Goal: Check status: Check status

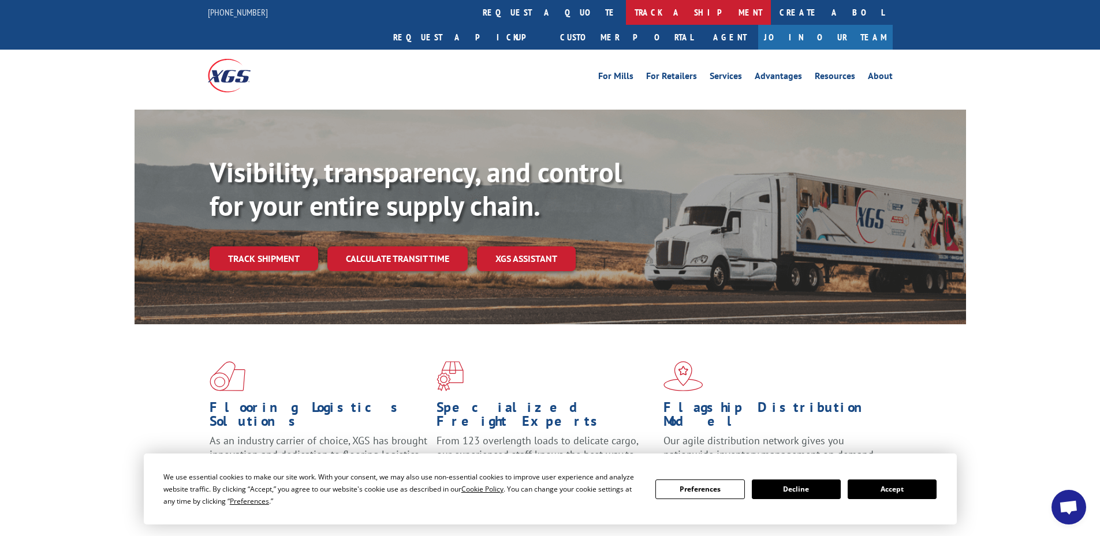
click at [626, 12] on link "track a shipment" at bounding box center [698, 12] width 145 height 25
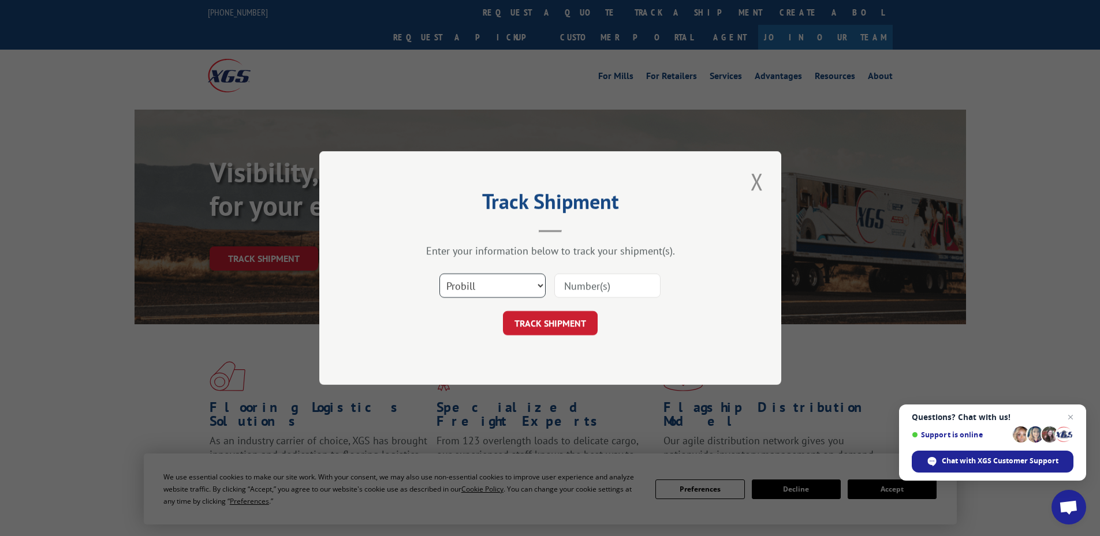
click at [539, 288] on select "Select category... Probill BOL PO" at bounding box center [492, 286] width 106 height 24
select select "po"
click at [439, 274] on select "Select category... Probill BOL PO" at bounding box center [492, 286] width 106 height 24
click at [591, 289] on input at bounding box center [607, 286] width 106 height 24
paste input "08548422"
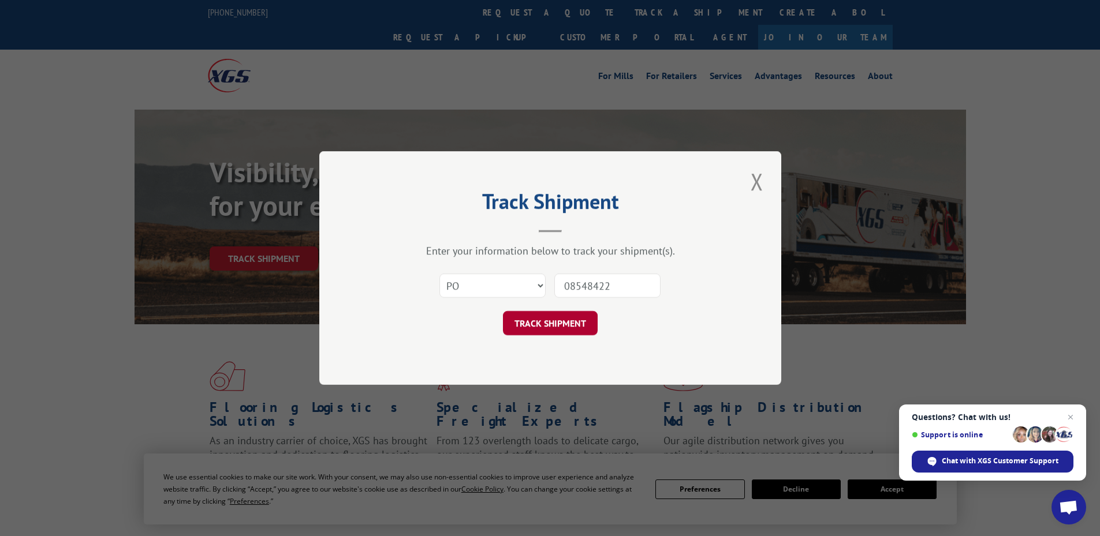
type input "08548422"
click at [572, 319] on button "TRACK SHIPMENT" at bounding box center [550, 323] width 95 height 24
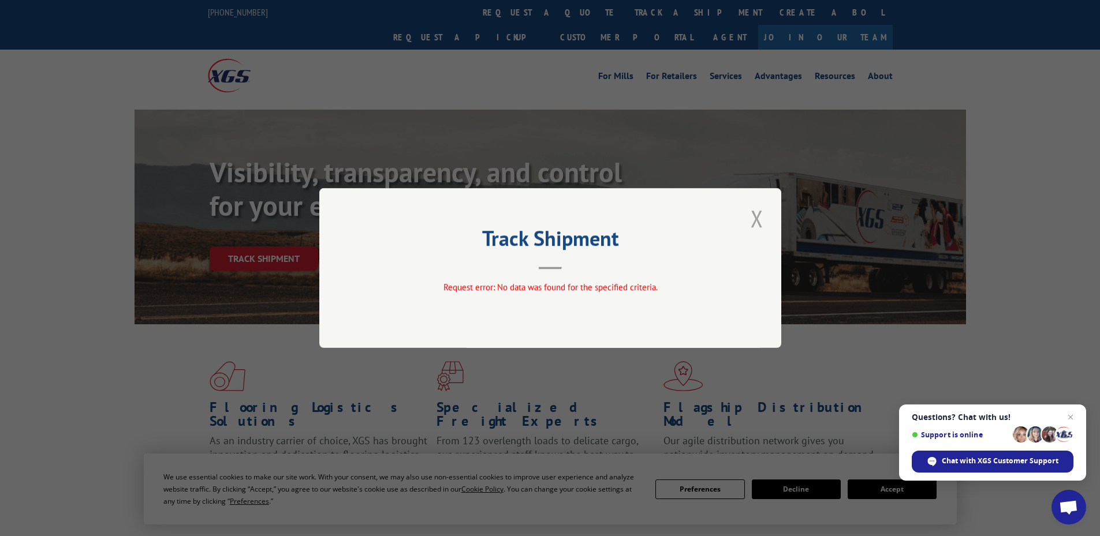
click at [756, 217] on button "Close modal" at bounding box center [757, 219] width 20 height 32
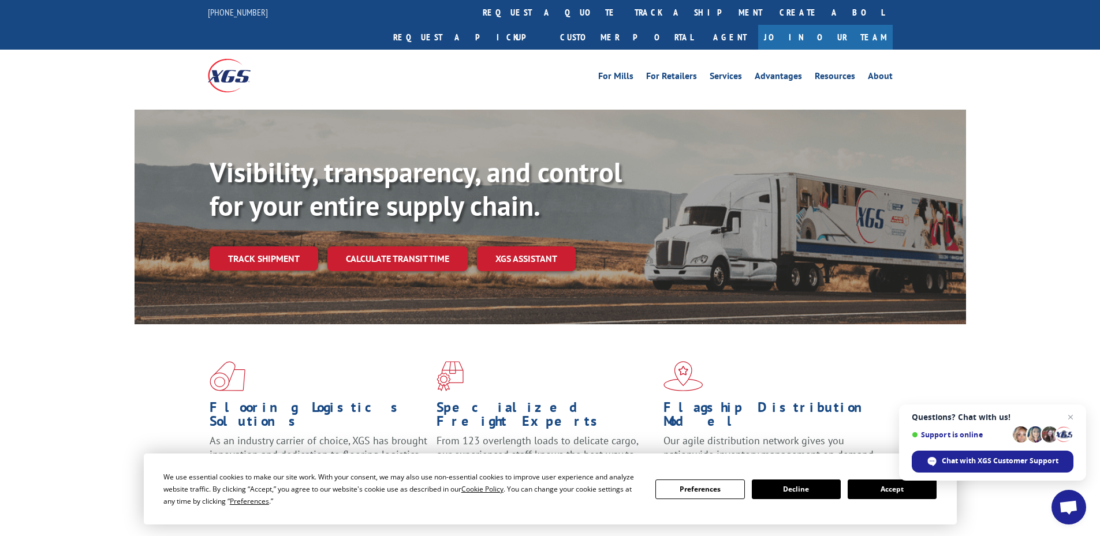
click at [38, 325] on div "Flooring Logistics Solutions As an industry carrier of choice, XGS has brought …" at bounding box center [550, 441] width 1100 height 232
click at [884, 484] on button "Accept" at bounding box center [892, 490] width 89 height 20
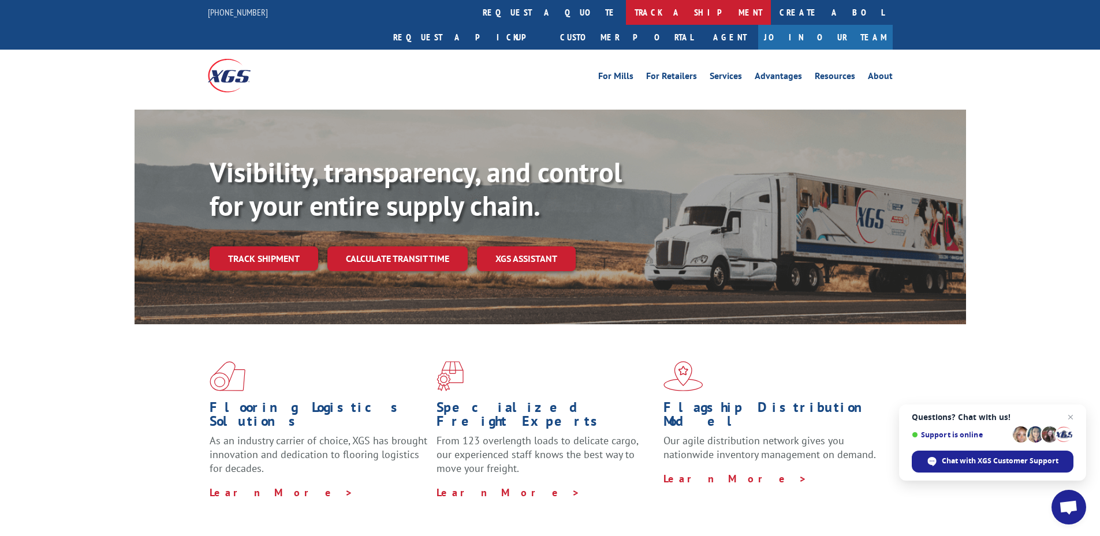
click at [626, 6] on link "track a shipment" at bounding box center [698, 12] width 145 height 25
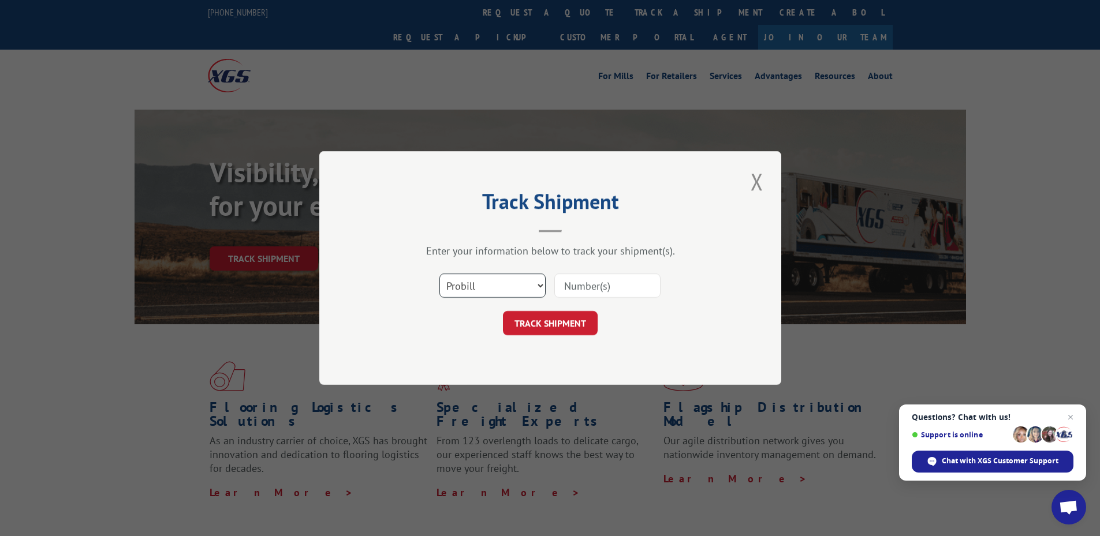
click at [482, 286] on select "Select category... Probill BOL PO" at bounding box center [492, 286] width 106 height 24
select select "po"
click at [439, 274] on select "Select category... Probill BOL PO" at bounding box center [492, 286] width 106 height 24
click at [585, 290] on input at bounding box center [607, 286] width 106 height 24
paste input "08548481"
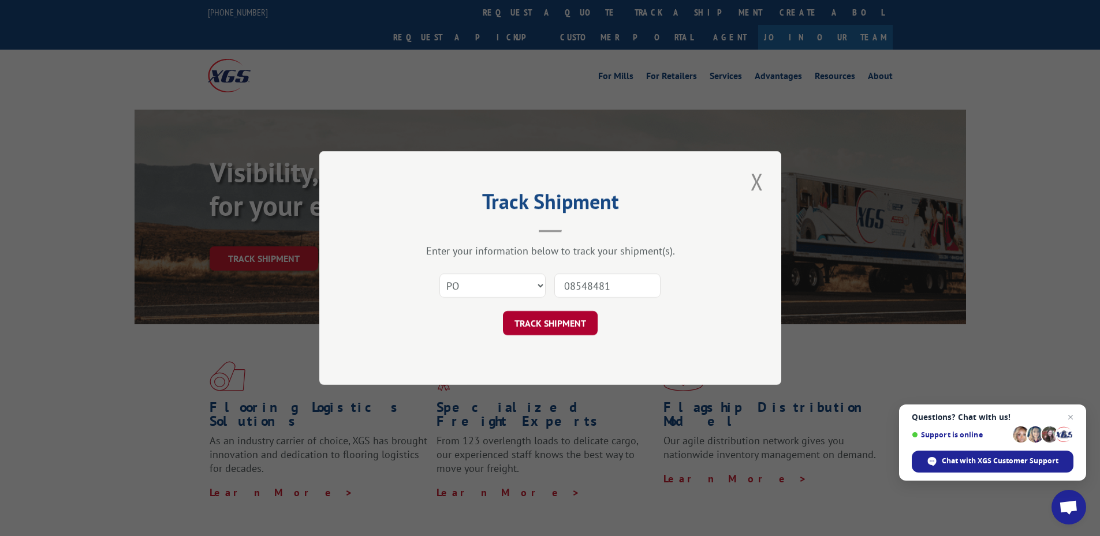
type input "08548481"
click at [562, 320] on button "TRACK SHIPMENT" at bounding box center [550, 323] width 95 height 24
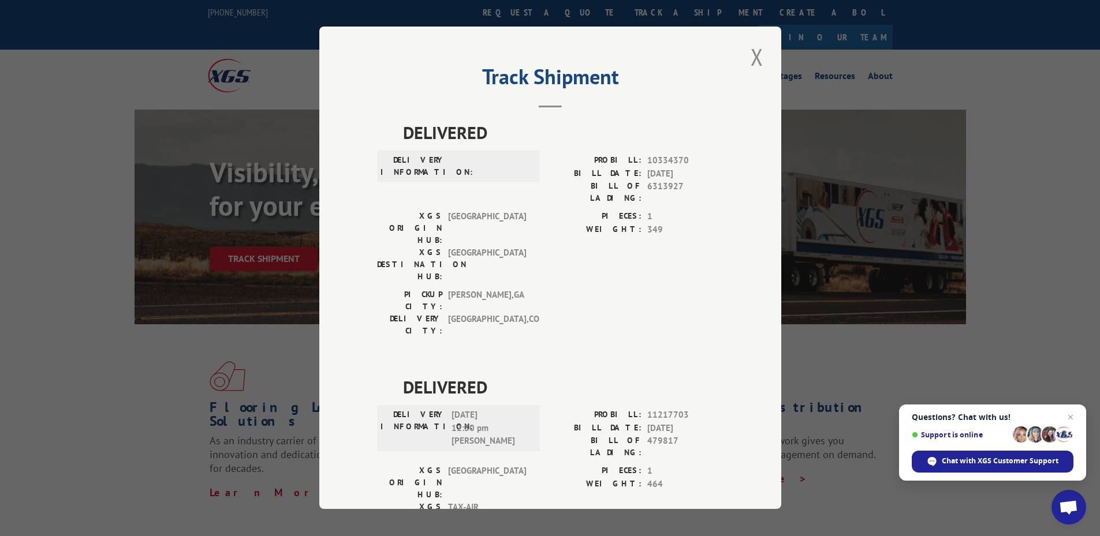
click at [343, 296] on div "Track Shipment DELIVERED DELIVERY INFORMATION: PROBILL: 10334370 BILL DATE: [DA…" at bounding box center [550, 268] width 462 height 483
click at [751, 58] on button "Close modal" at bounding box center [757, 57] width 20 height 32
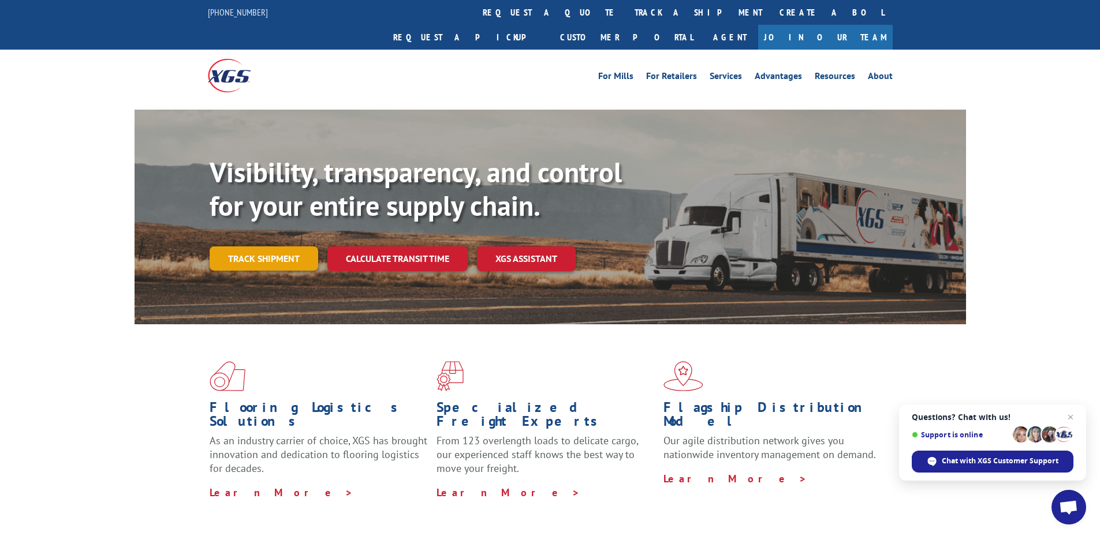
click at [260, 247] on link "Track shipment" at bounding box center [264, 259] width 109 height 24
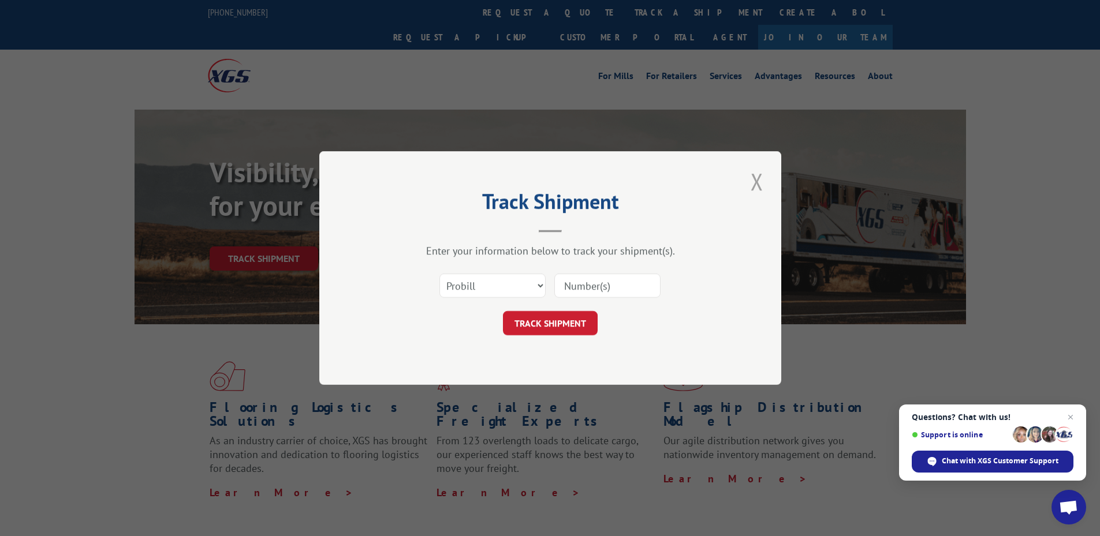
click at [762, 178] on button "Close modal" at bounding box center [757, 182] width 20 height 32
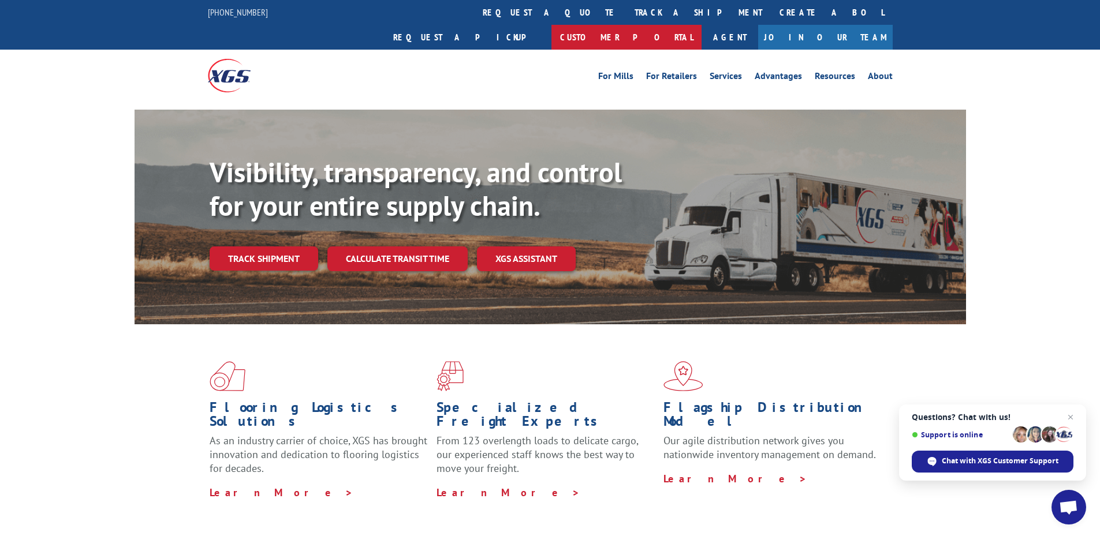
click at [702, 25] on link "Customer Portal" at bounding box center [626, 37] width 150 height 25
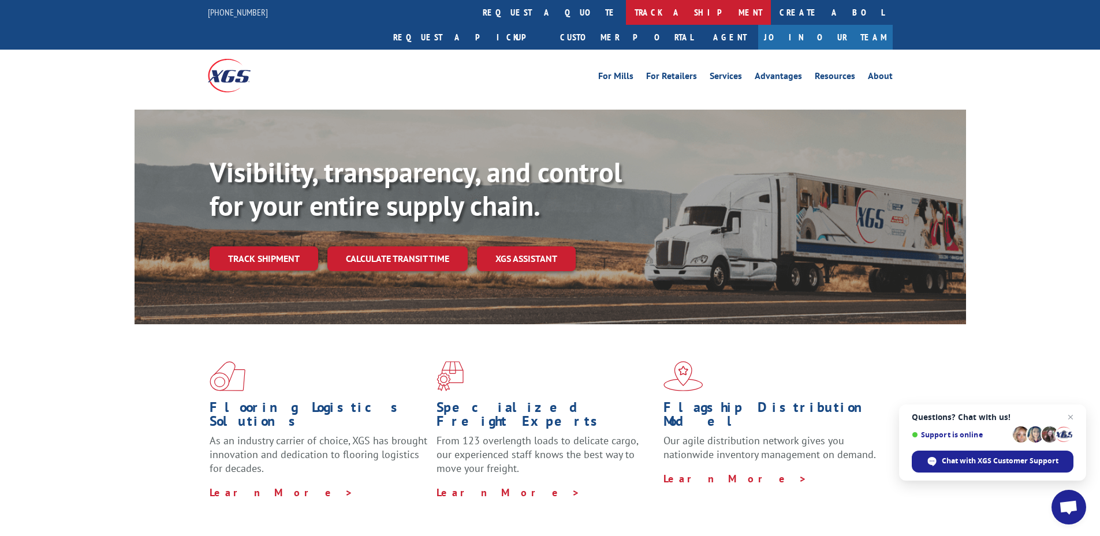
click at [626, 12] on link "track a shipment" at bounding box center [698, 12] width 145 height 25
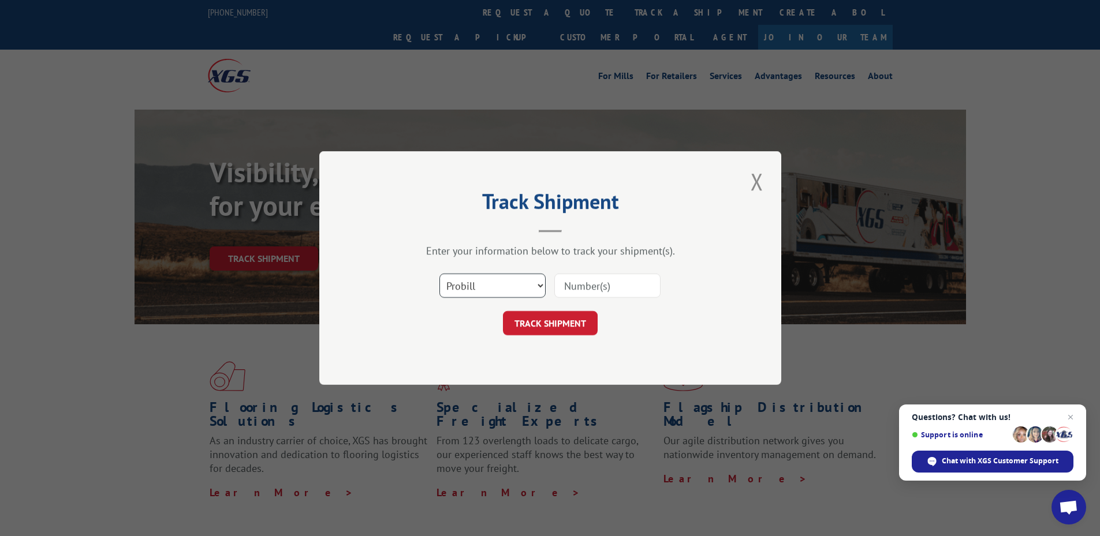
click at [517, 292] on select "Select category... Probill BOL PO" at bounding box center [492, 286] width 106 height 24
click at [500, 288] on select "Select category... Probill BOL PO" at bounding box center [492, 286] width 106 height 24
select select "bol"
click at [439, 274] on select "Select category... Probill BOL PO" at bounding box center [492, 286] width 106 height 24
click at [618, 288] on input at bounding box center [607, 286] width 106 height 24
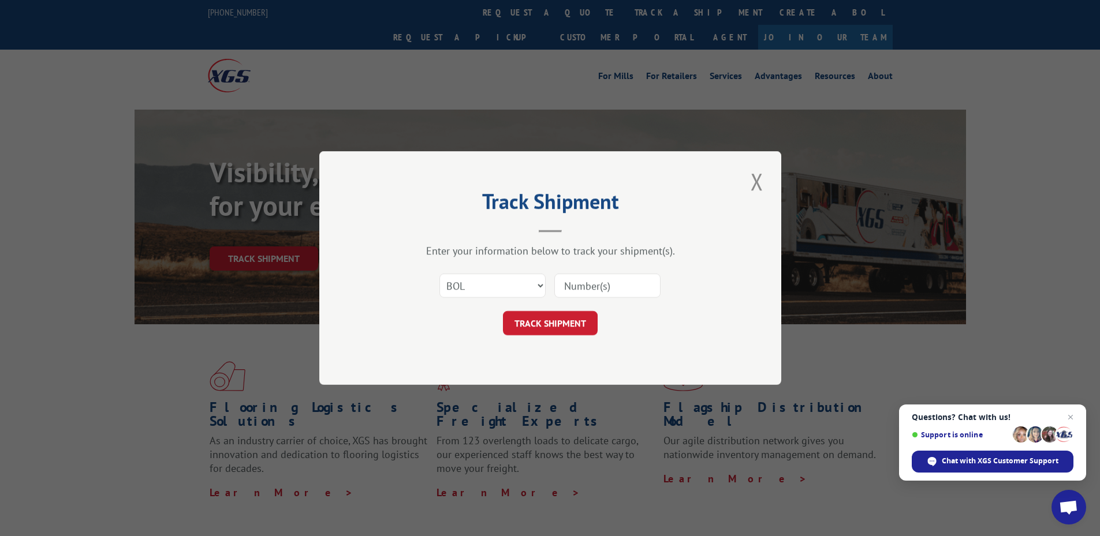
paste input "6308277"
type input "6308277"
click at [555, 318] on button "TRACK SHIPMENT" at bounding box center [550, 323] width 95 height 24
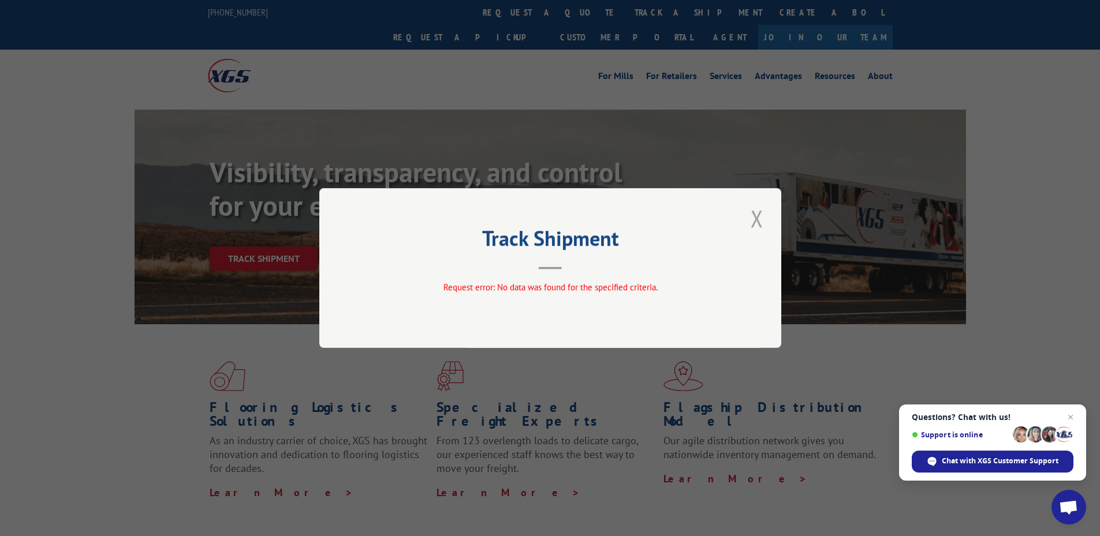
click at [763, 219] on button "Close modal" at bounding box center [757, 219] width 20 height 32
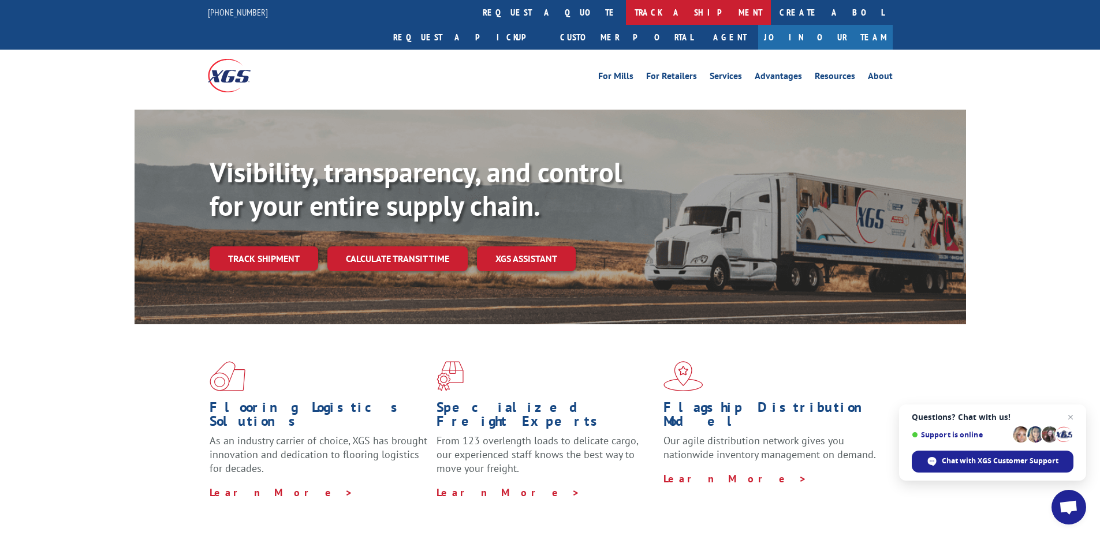
click at [626, 8] on link "track a shipment" at bounding box center [698, 12] width 145 height 25
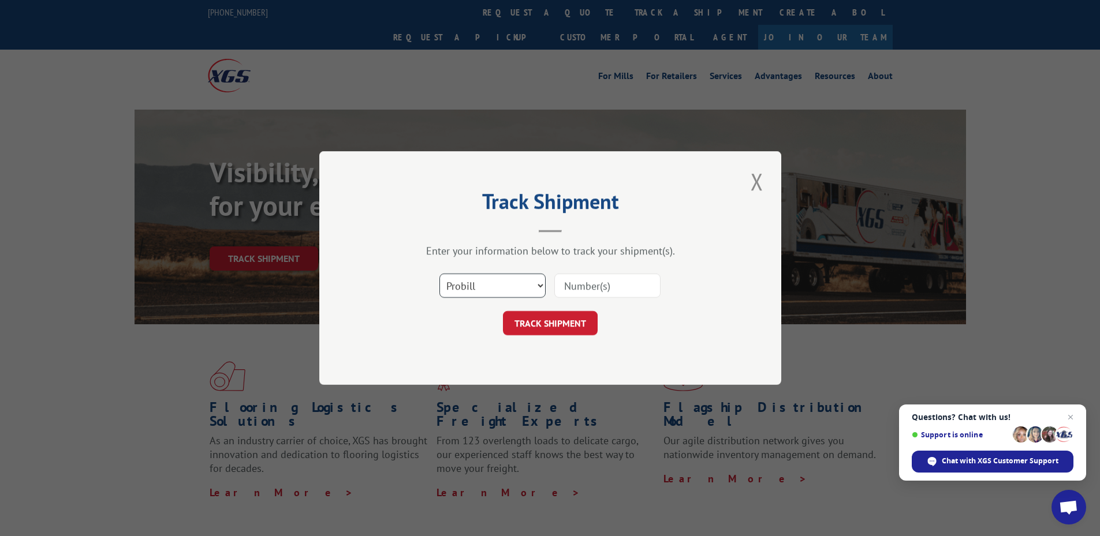
click at [500, 288] on select "Select category... Probill BOL PO" at bounding box center [492, 286] width 106 height 24
click at [580, 288] on input at bounding box center [607, 286] width 106 height 24
paste input "6308277"
type input "6308277"
click at [567, 318] on button "TRACK SHIPMENT" at bounding box center [550, 323] width 95 height 24
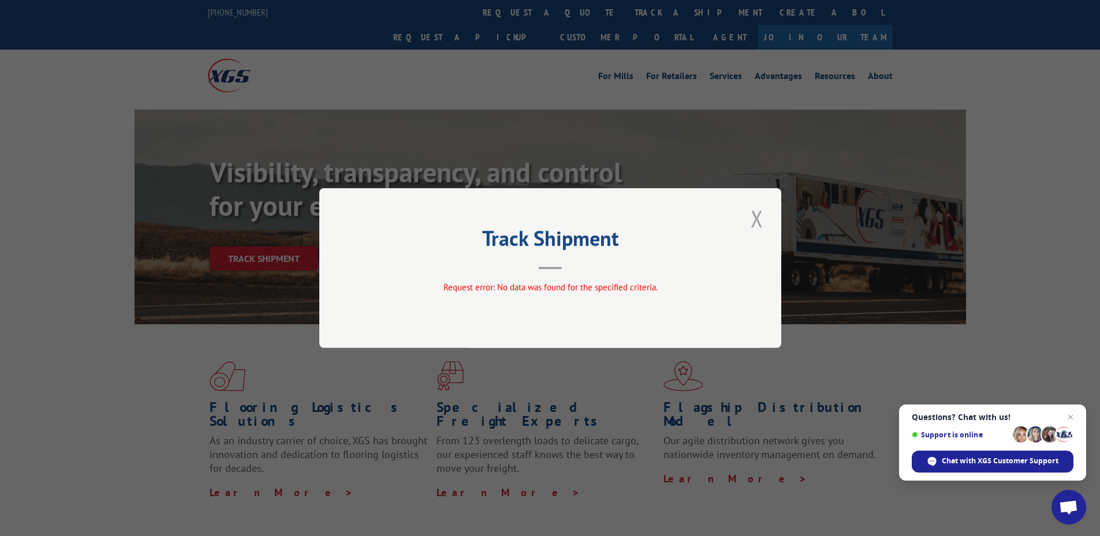
click at [759, 218] on button "Close modal" at bounding box center [757, 219] width 20 height 32
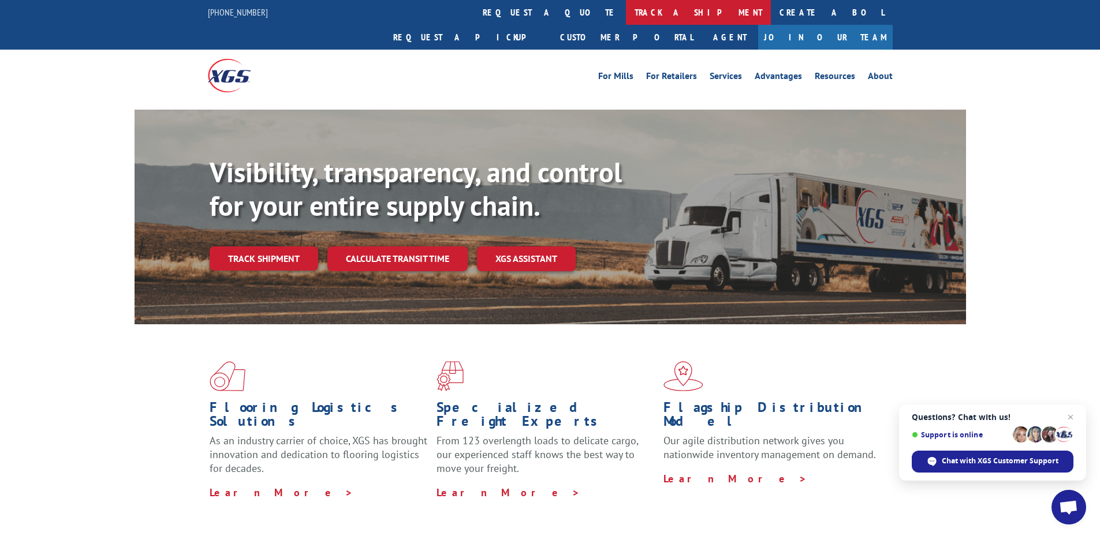
click at [626, 6] on link "track a shipment" at bounding box center [698, 12] width 145 height 25
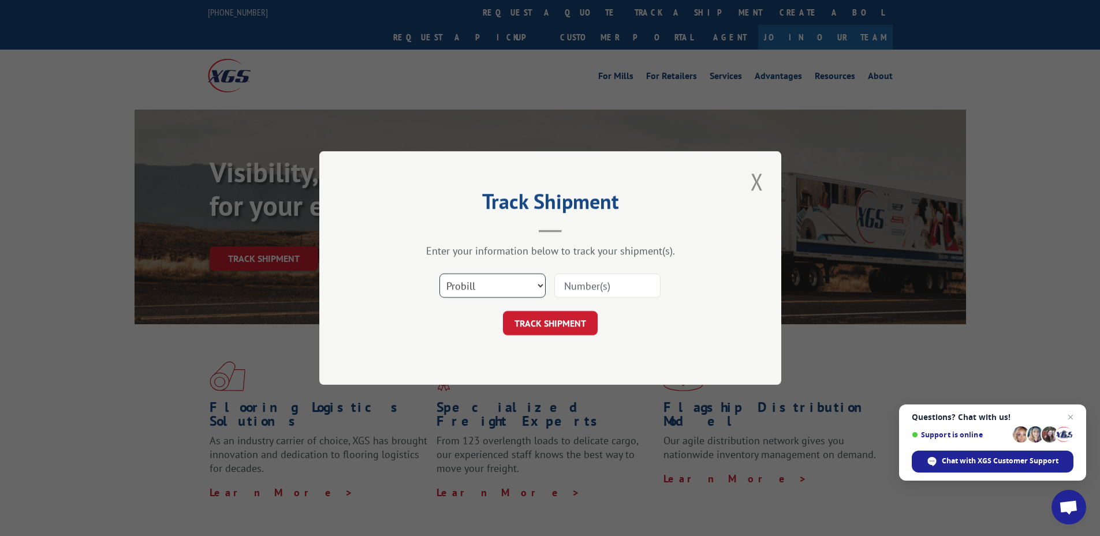
click at [491, 287] on select "Select category... Probill BOL PO" at bounding box center [492, 286] width 106 height 24
click at [439, 274] on select "Select category... Probill BOL PO" at bounding box center [492, 286] width 106 height 24
click at [490, 296] on select "Select category... Probill BOL PO" at bounding box center [492, 286] width 106 height 24
select select "bol"
click at [439, 274] on select "Select category... Probill BOL PO" at bounding box center [492, 286] width 106 height 24
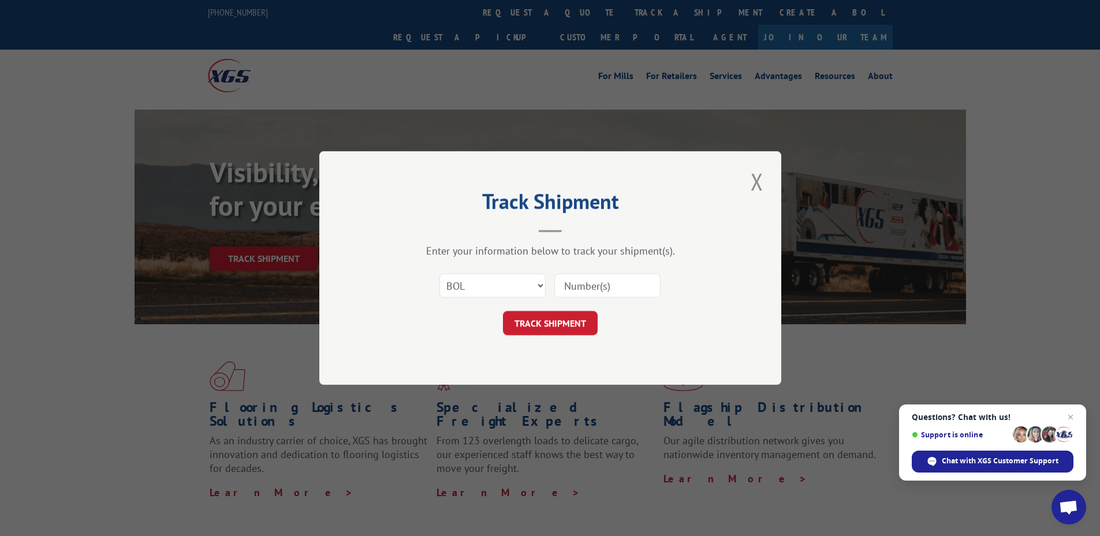
click at [566, 288] on input at bounding box center [607, 286] width 106 height 24
paste input "4856043"
type input "4856043"
click at [557, 325] on button "TRACK SHIPMENT" at bounding box center [550, 323] width 95 height 24
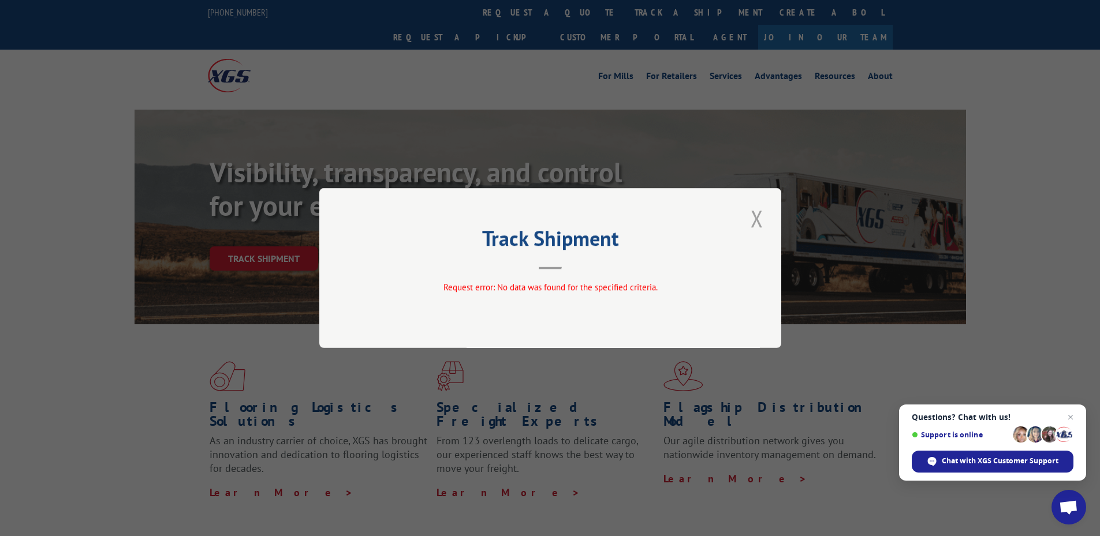
click at [754, 217] on button "Close modal" at bounding box center [757, 219] width 20 height 32
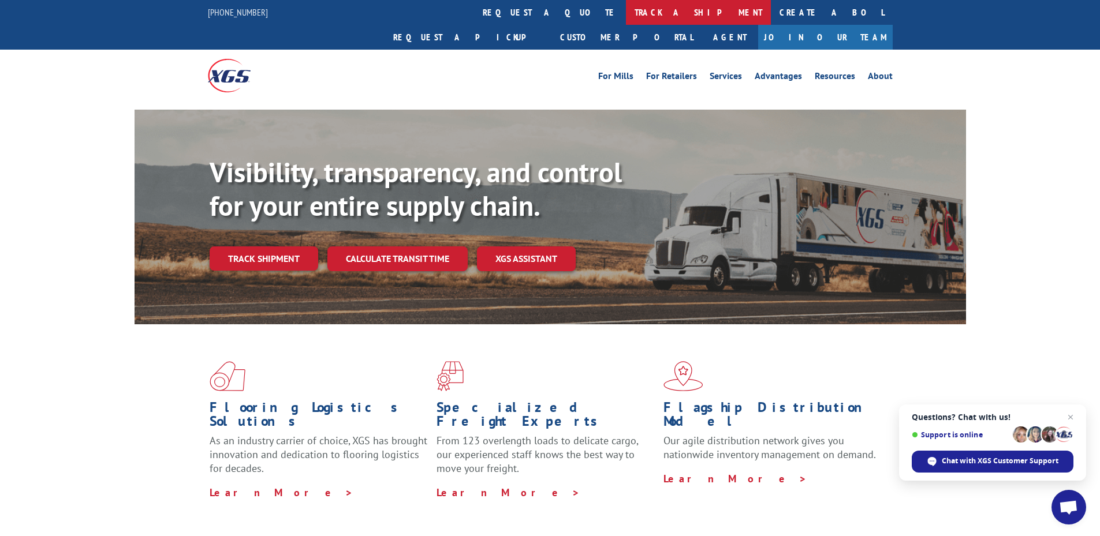
click at [626, 13] on link "track a shipment" at bounding box center [698, 12] width 145 height 25
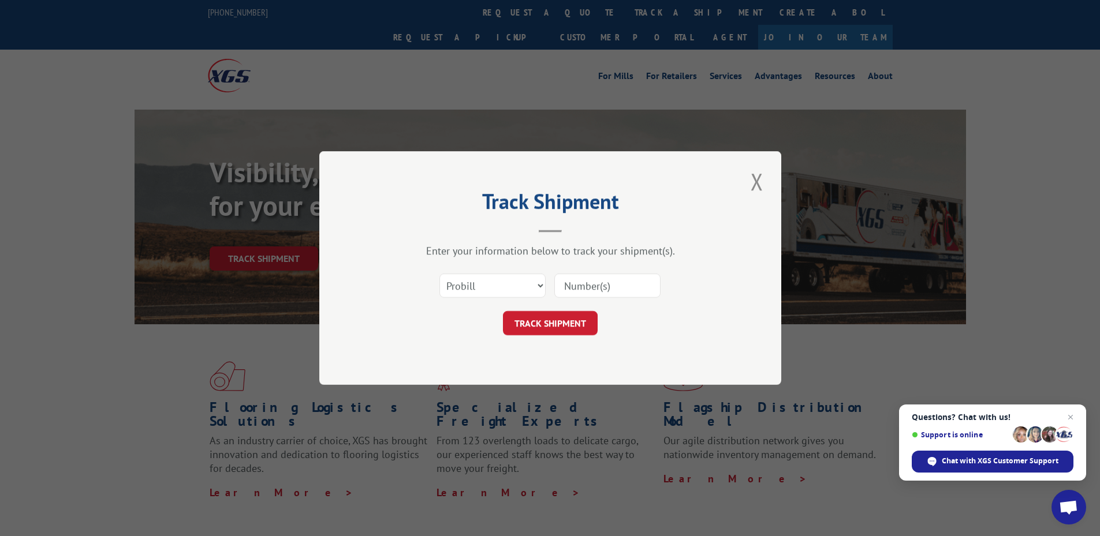
click at [573, 284] on input at bounding box center [607, 286] width 106 height 24
paste input "6308277"
type input "6308277"
click at [554, 320] on button "TRACK SHIPMENT" at bounding box center [550, 323] width 95 height 24
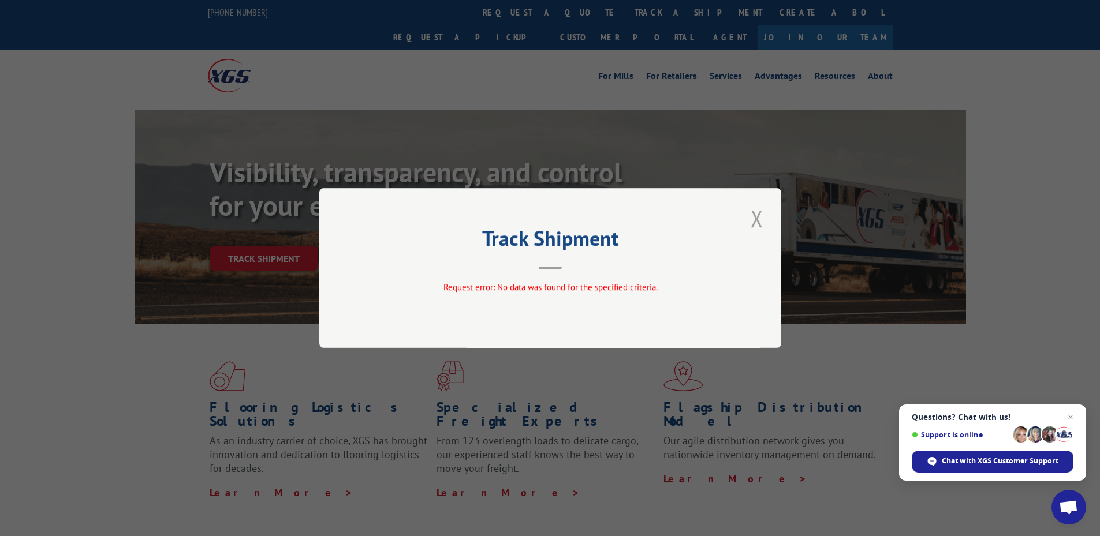
click at [754, 215] on button "Close modal" at bounding box center [757, 219] width 20 height 32
